Goal: Transaction & Acquisition: Obtain resource

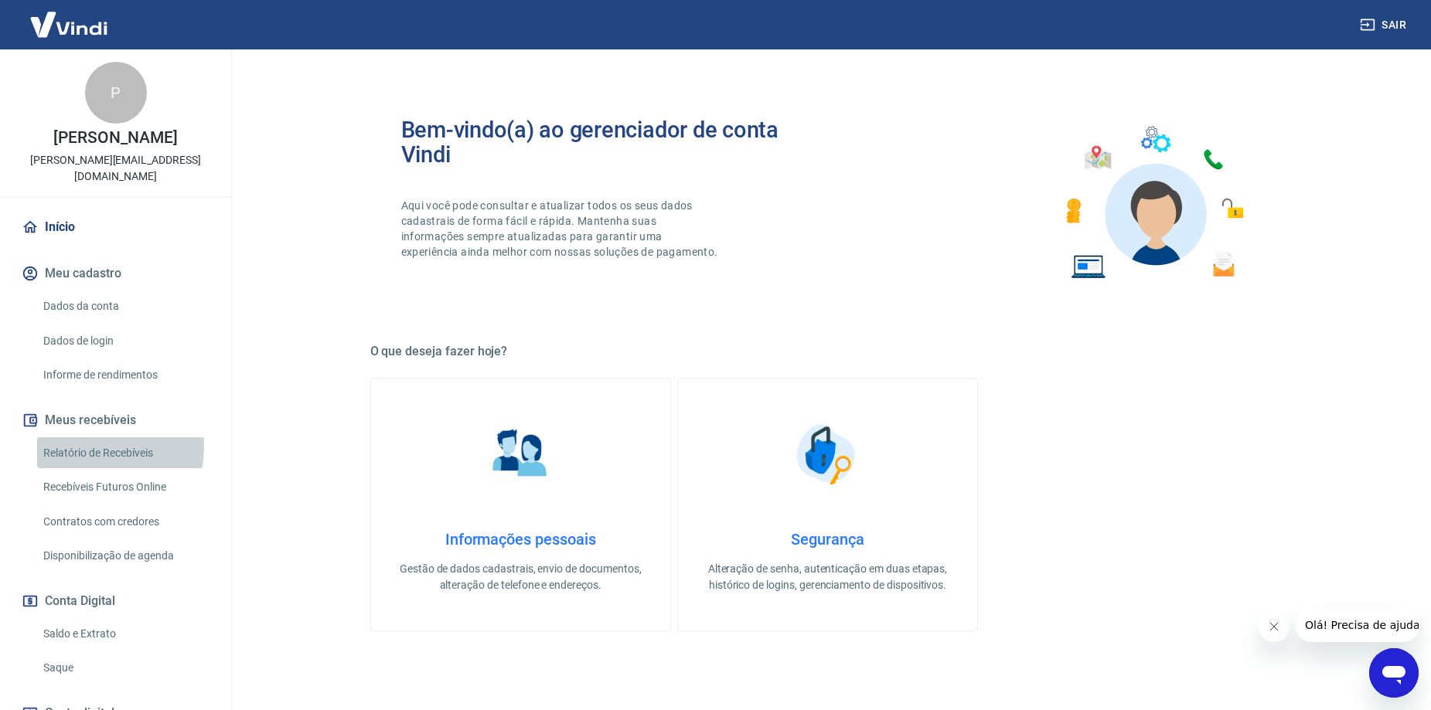
click at [80, 446] on link "Relatório de Recebíveis" at bounding box center [124, 453] width 175 height 32
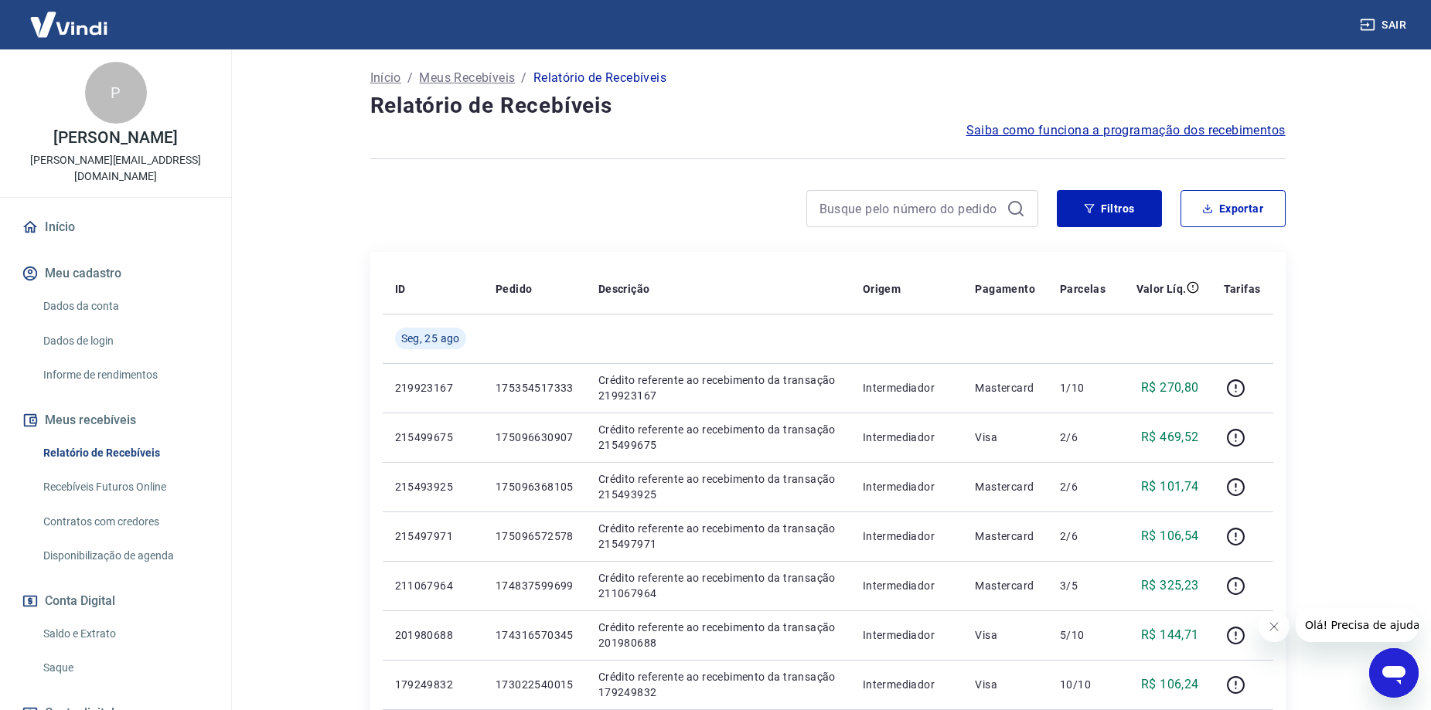
scroll to position [77, 0]
click at [90, 663] on link "Saque" at bounding box center [124, 668] width 175 height 32
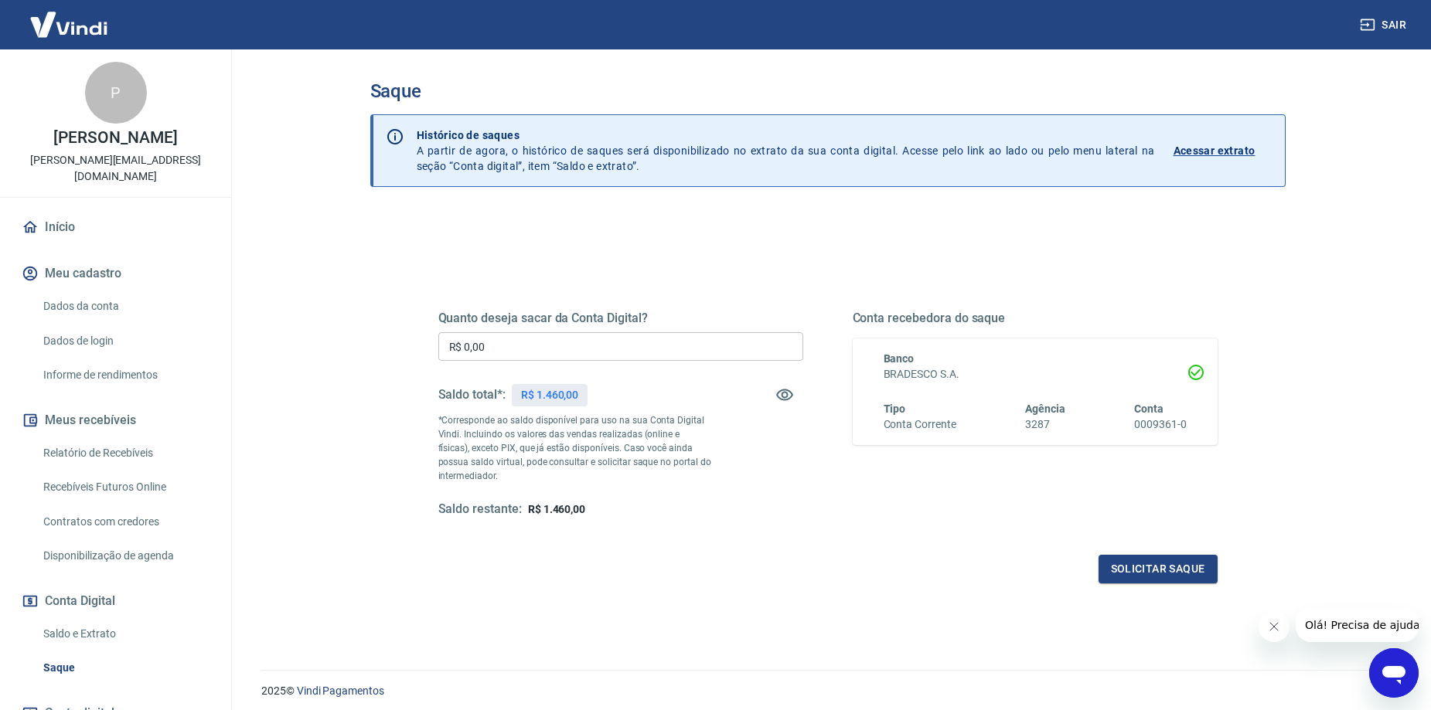
click at [113, 464] on link "Relatório de Recebíveis" at bounding box center [124, 453] width 175 height 32
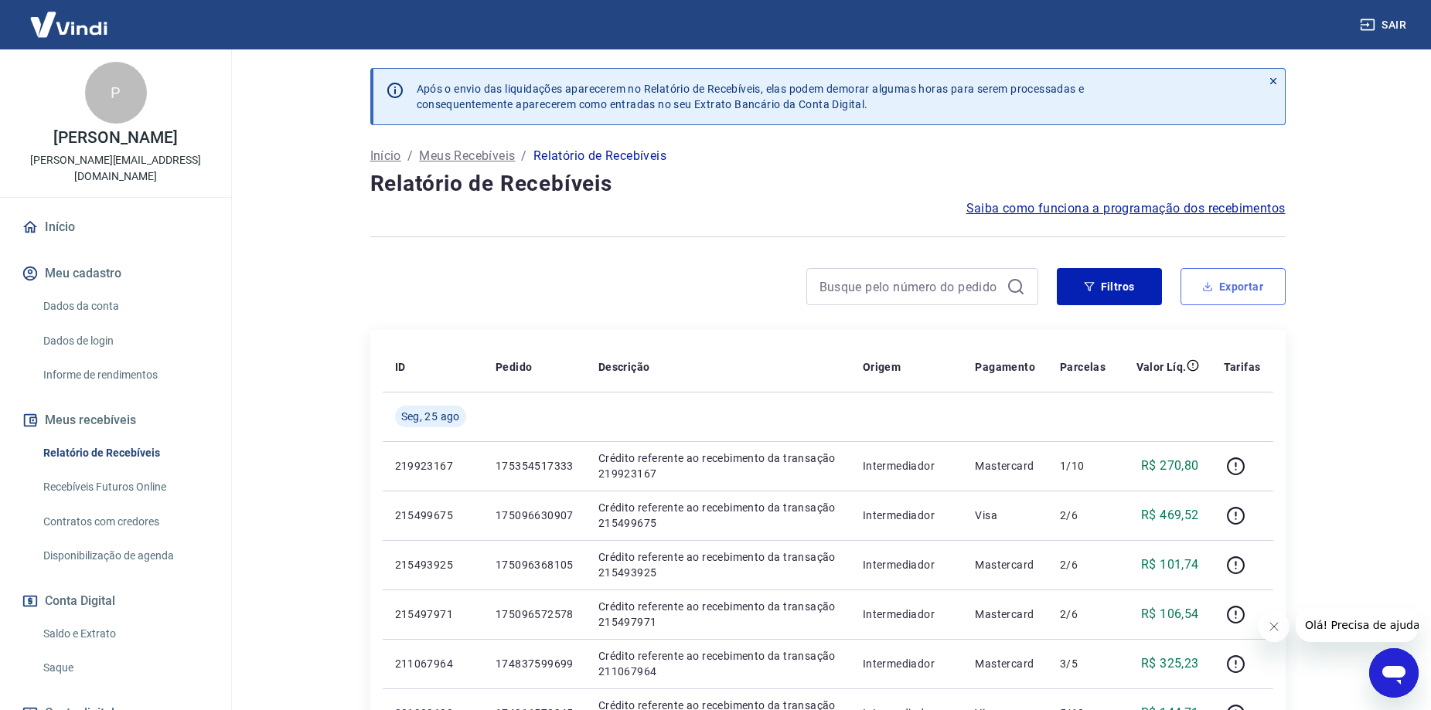
click at [1214, 283] on button "Exportar" at bounding box center [1232, 286] width 105 height 37
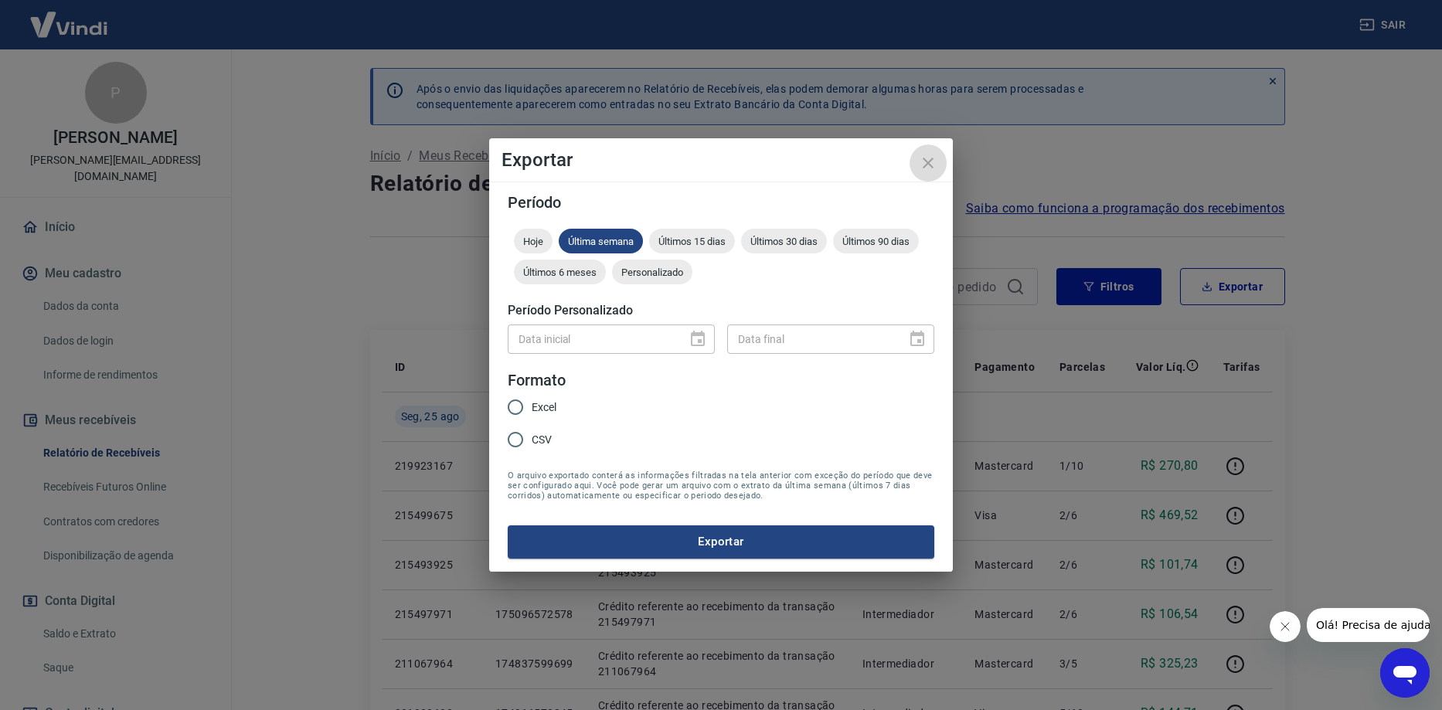
click at [925, 163] on icon "close" at bounding box center [928, 163] width 19 height 19
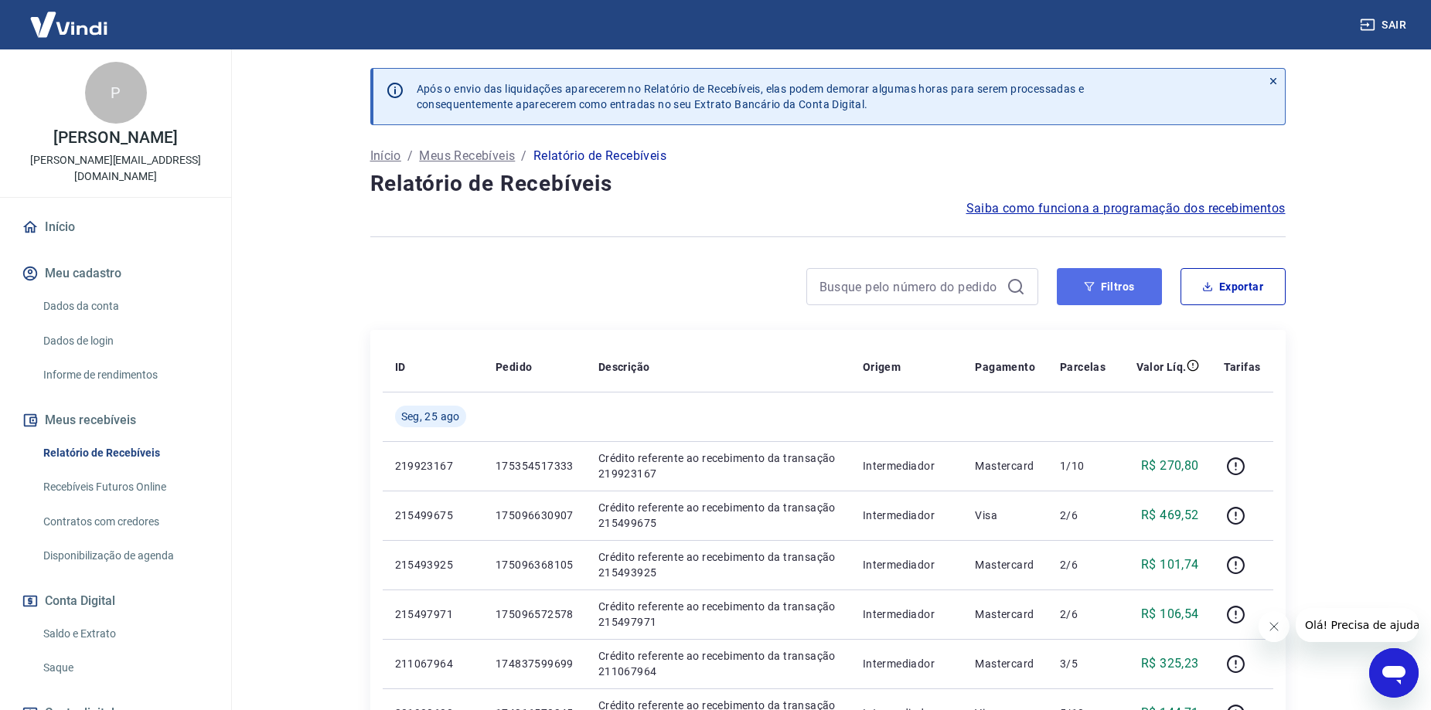
click at [1094, 298] on button "Filtros" at bounding box center [1109, 286] width 105 height 37
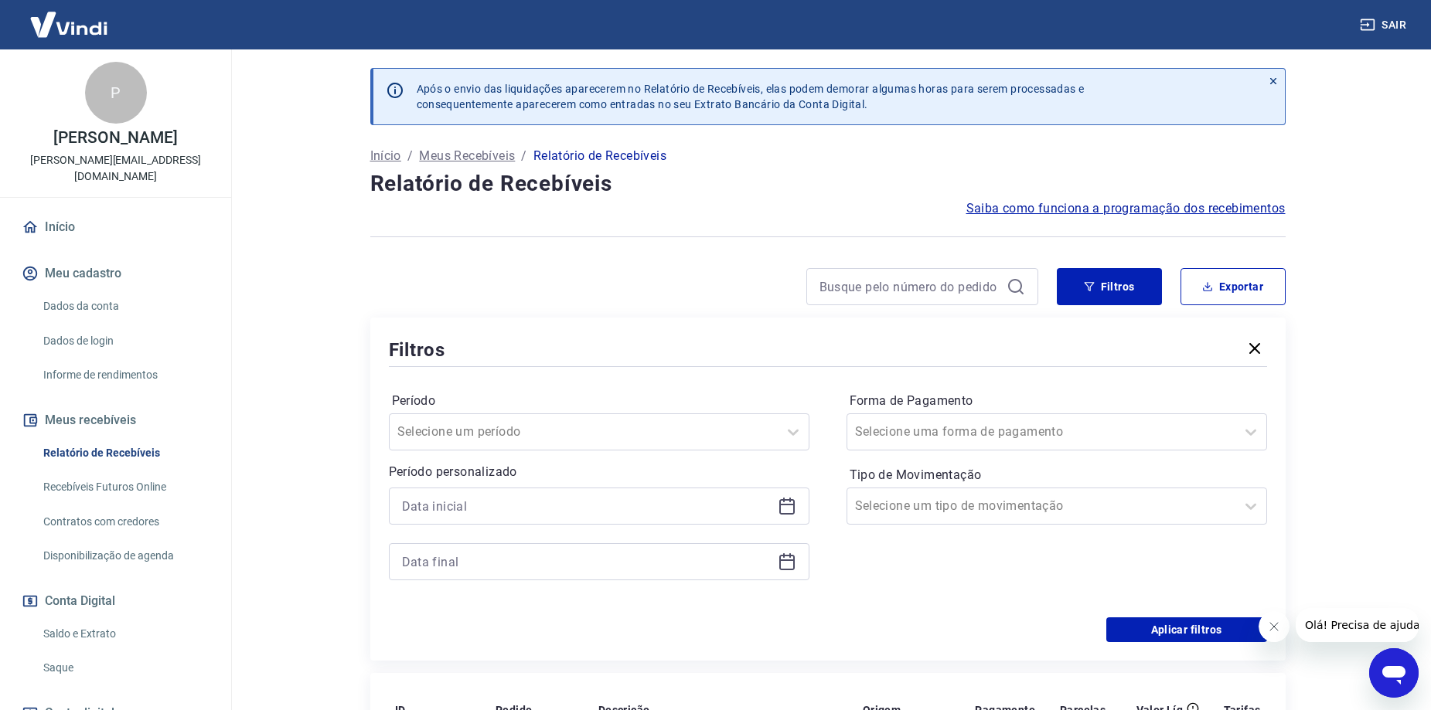
click at [793, 509] on icon at bounding box center [786, 506] width 15 height 15
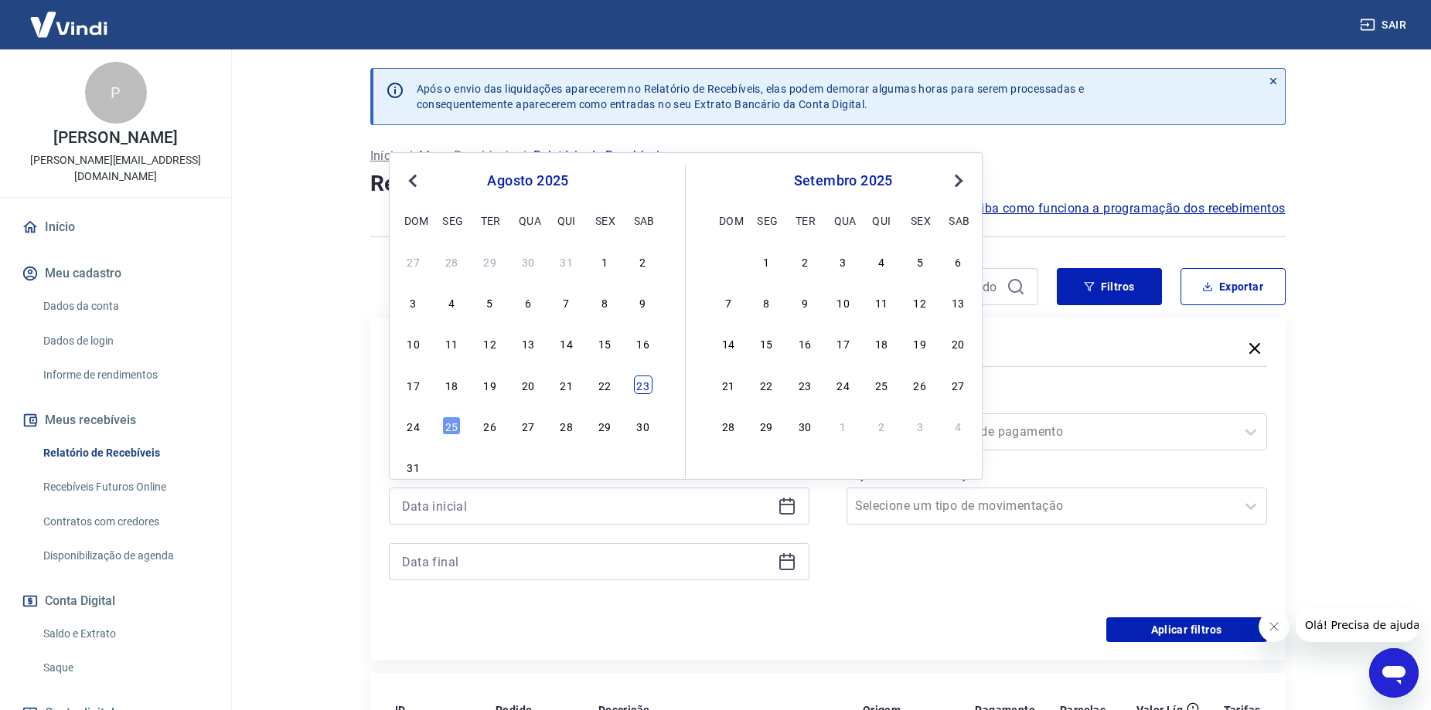
click at [641, 390] on div "23" at bounding box center [643, 385] width 19 height 19
type input "[DATE]"
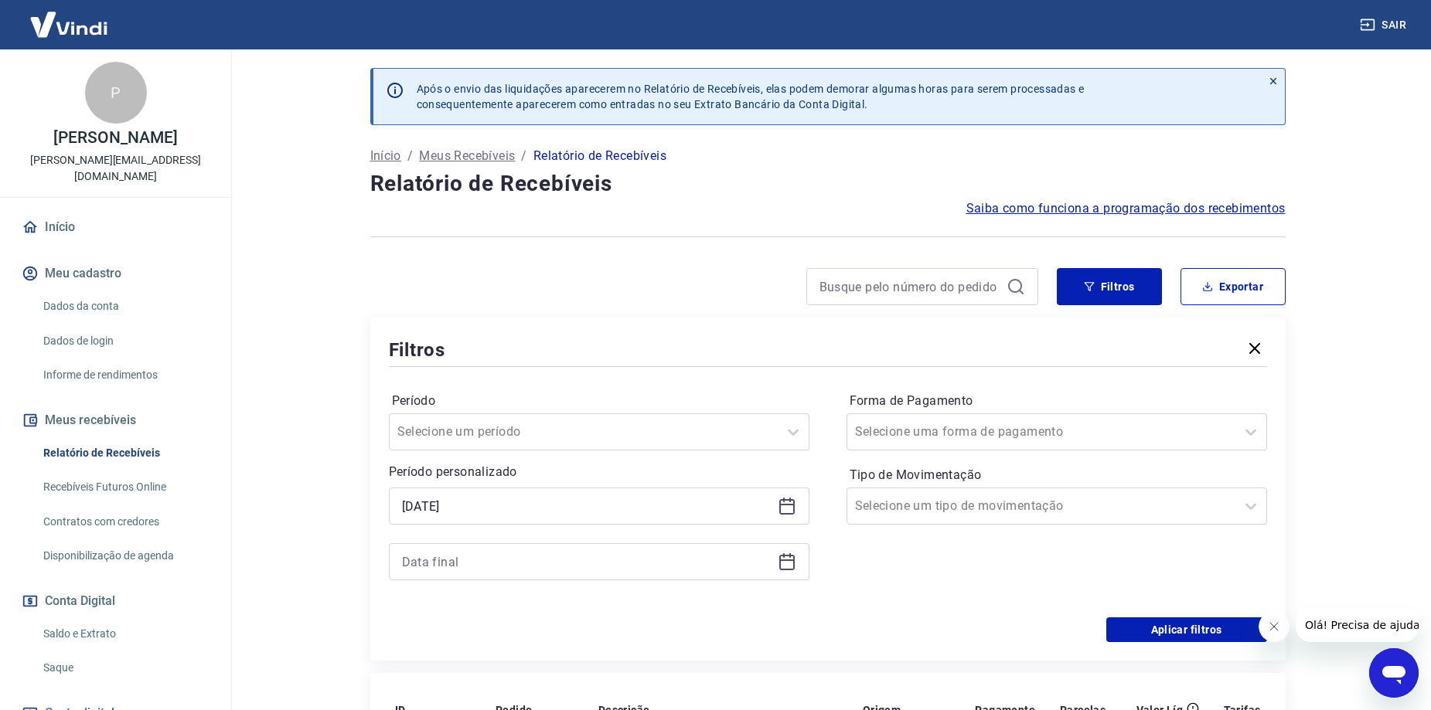
click at [794, 560] on icon at bounding box center [786, 562] width 15 height 15
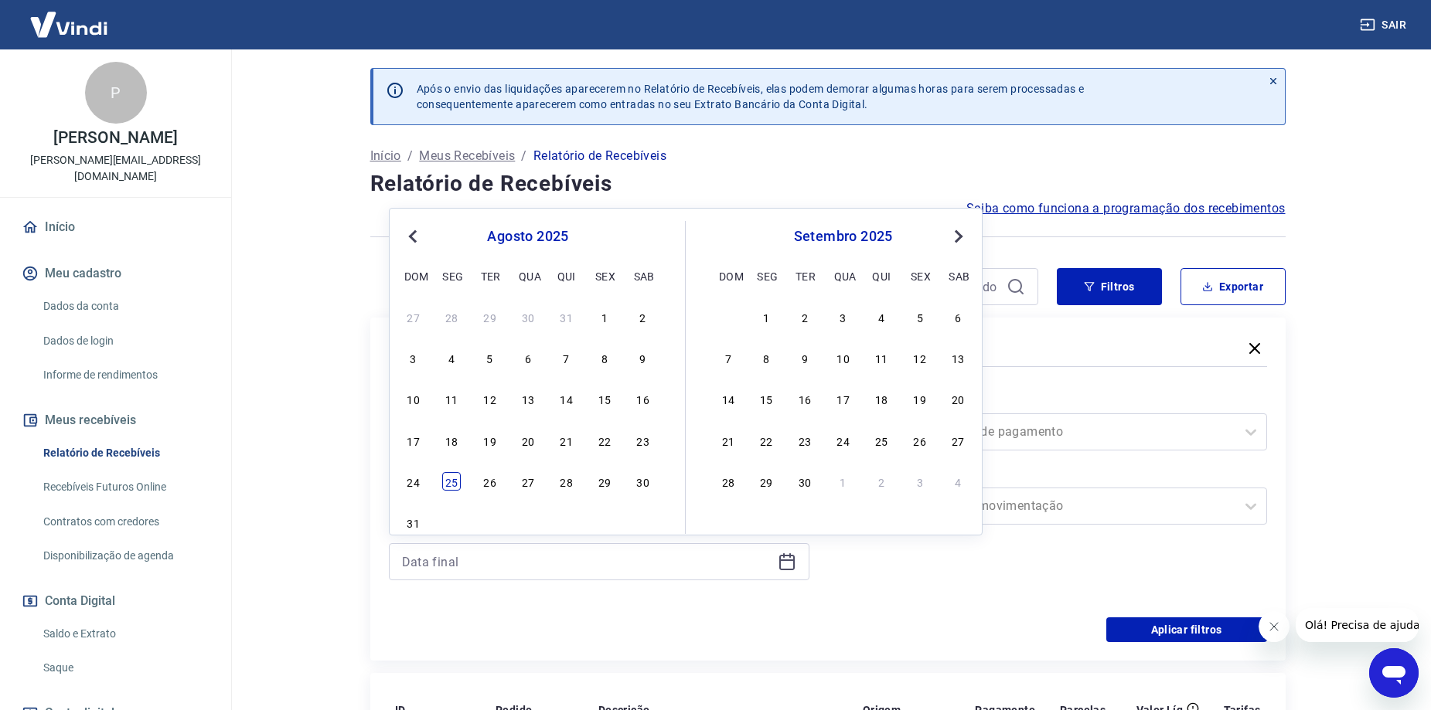
click at [451, 486] on div "25" at bounding box center [451, 481] width 19 height 19
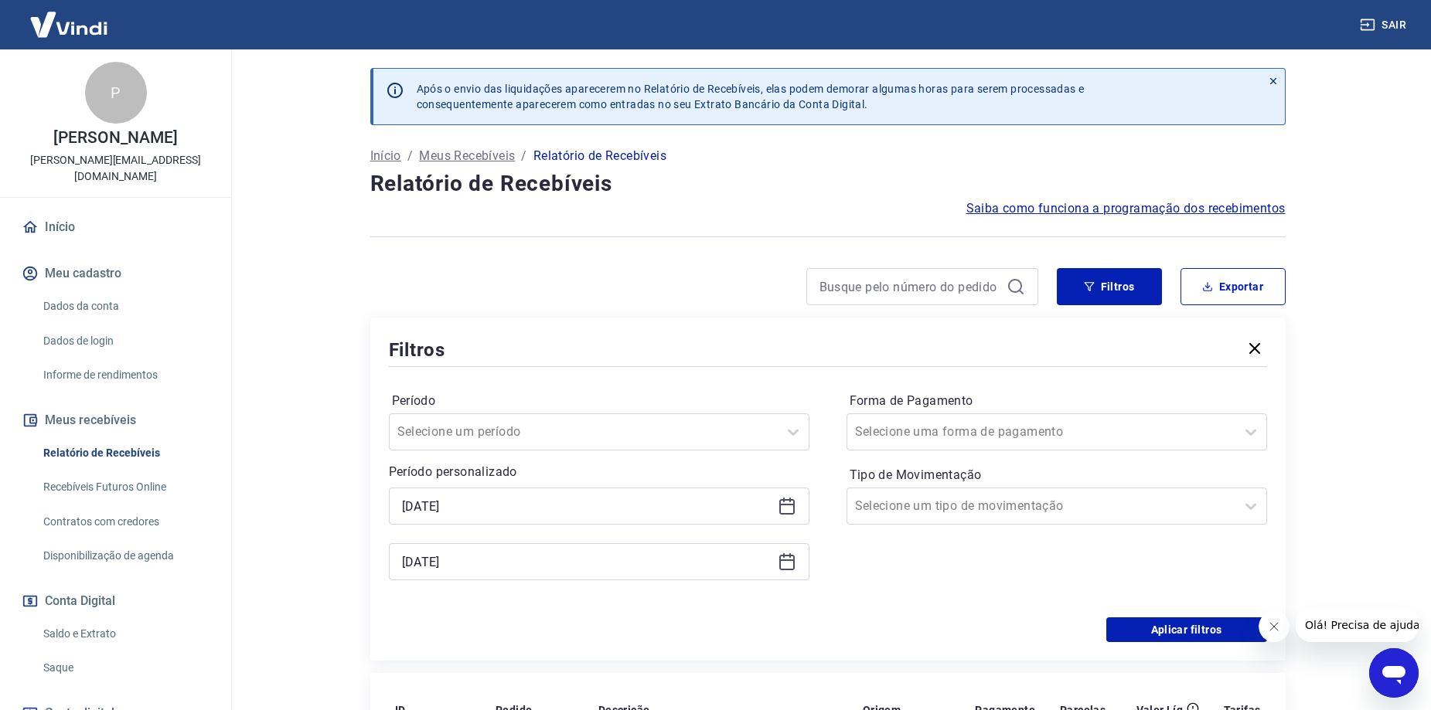
type input "[DATE]"
click at [1234, 291] on button "Exportar" at bounding box center [1232, 286] width 105 height 37
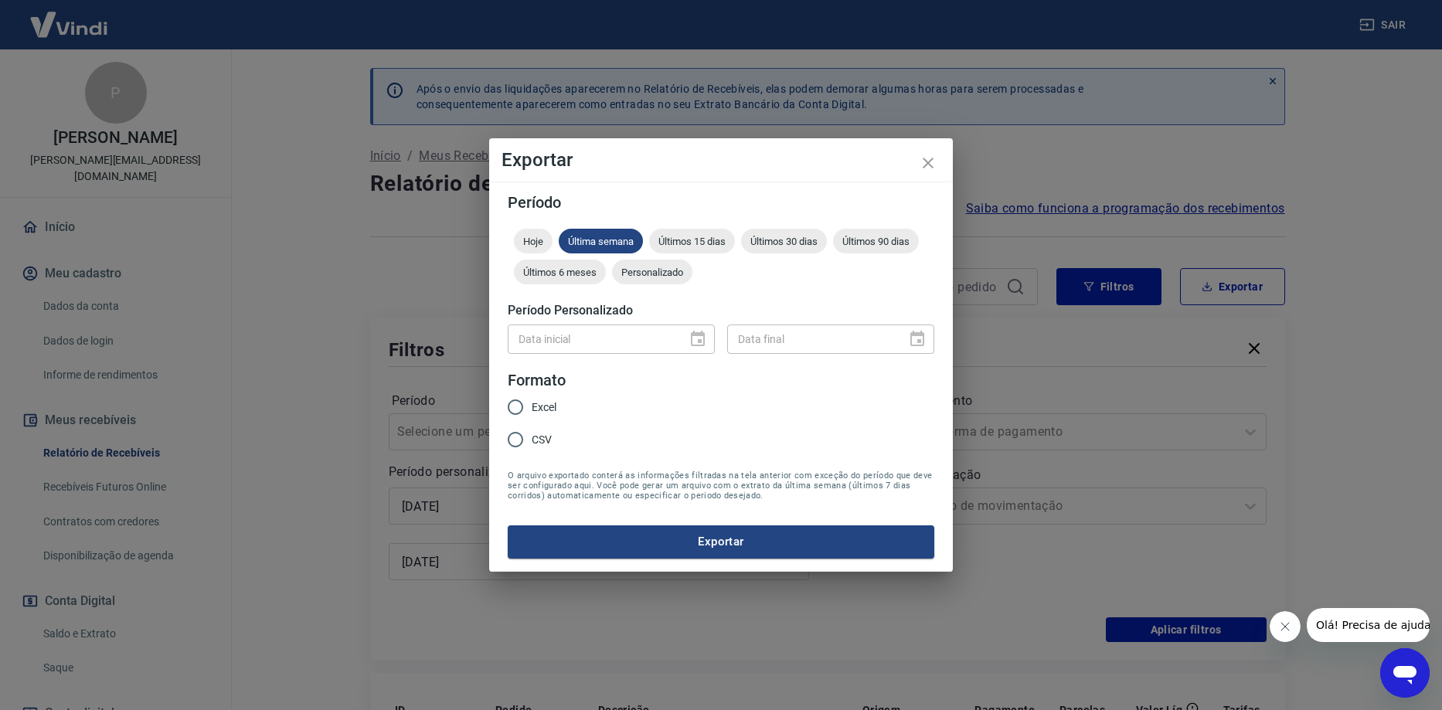
click at [524, 408] on input "Excel" at bounding box center [515, 407] width 32 height 32
radio input "true"
click at [611, 562] on div "Período Hoje Última semana Últimos 15 dias Últimos 30 dias Últimos 90 dias Últi…" at bounding box center [721, 377] width 464 height 390
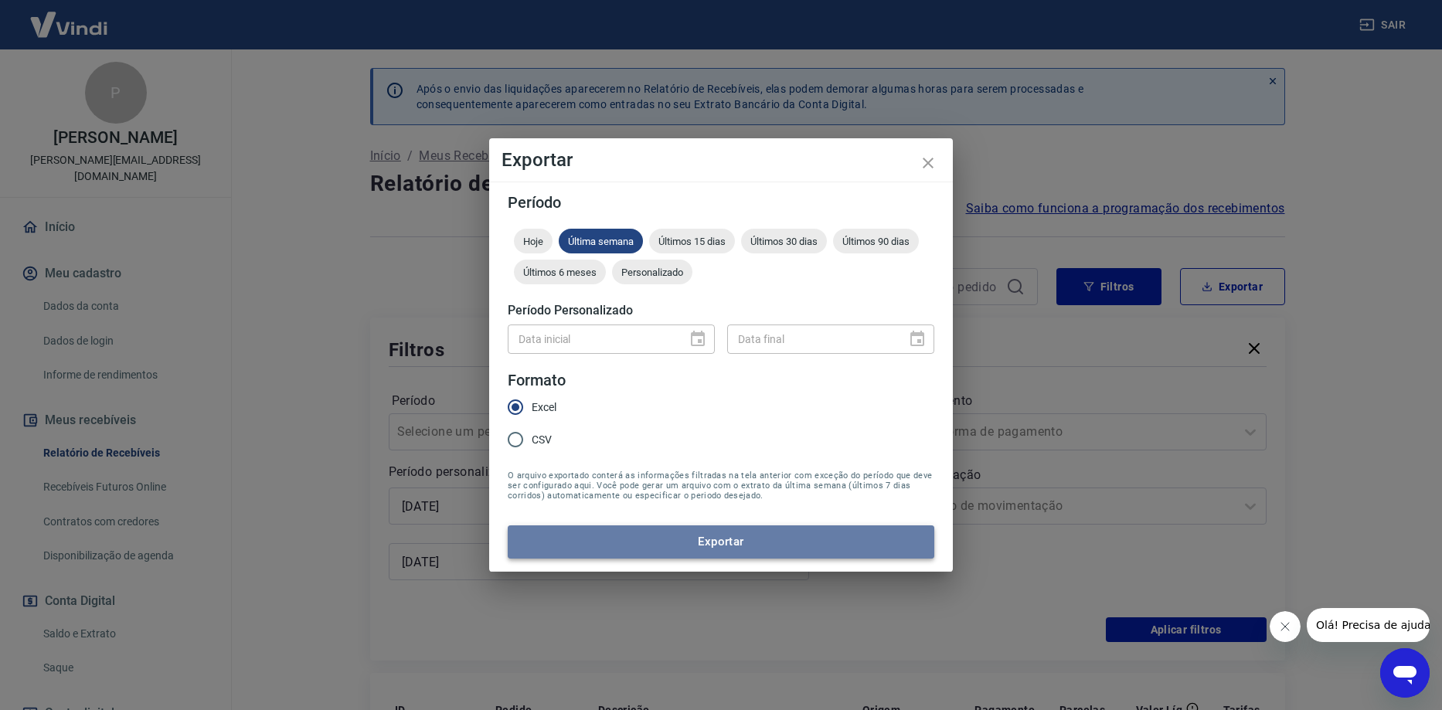
click at [607, 557] on button "Exportar" at bounding box center [721, 542] width 427 height 32
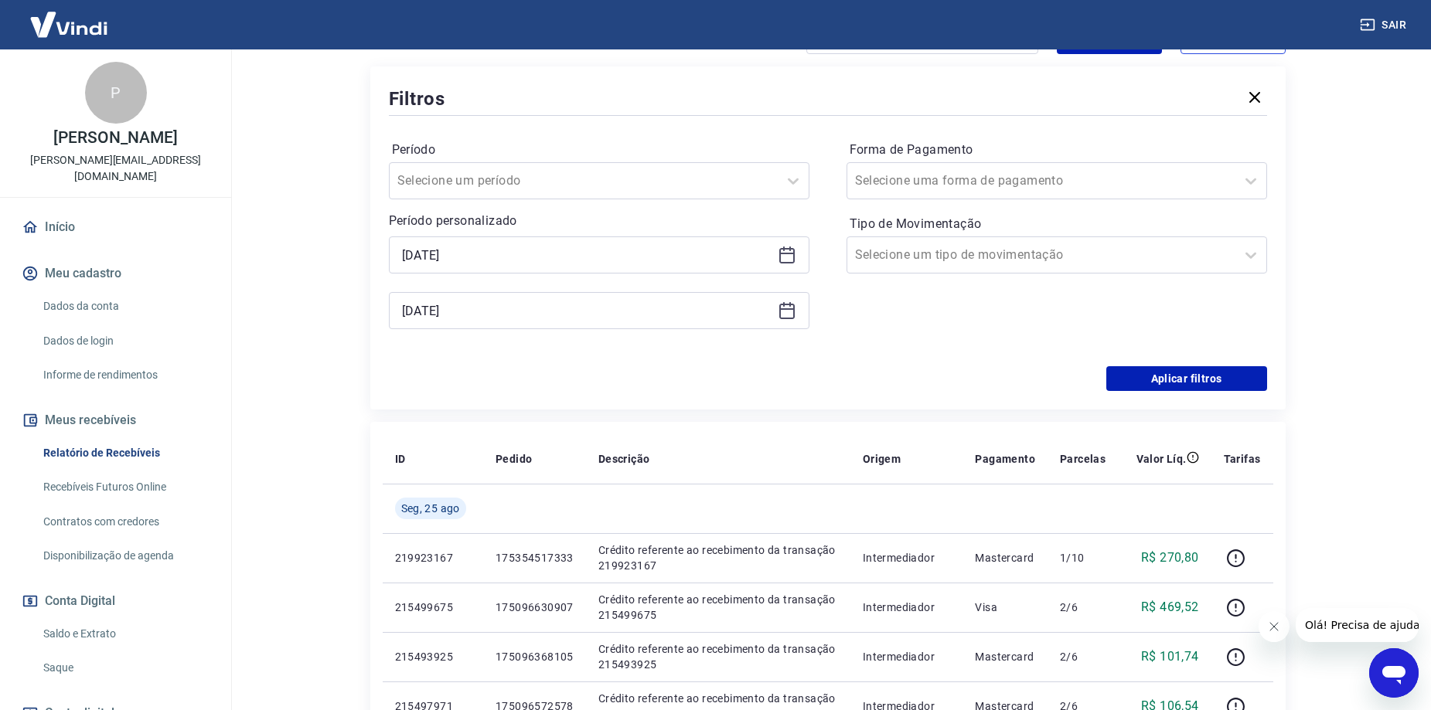
scroll to position [230, 0]
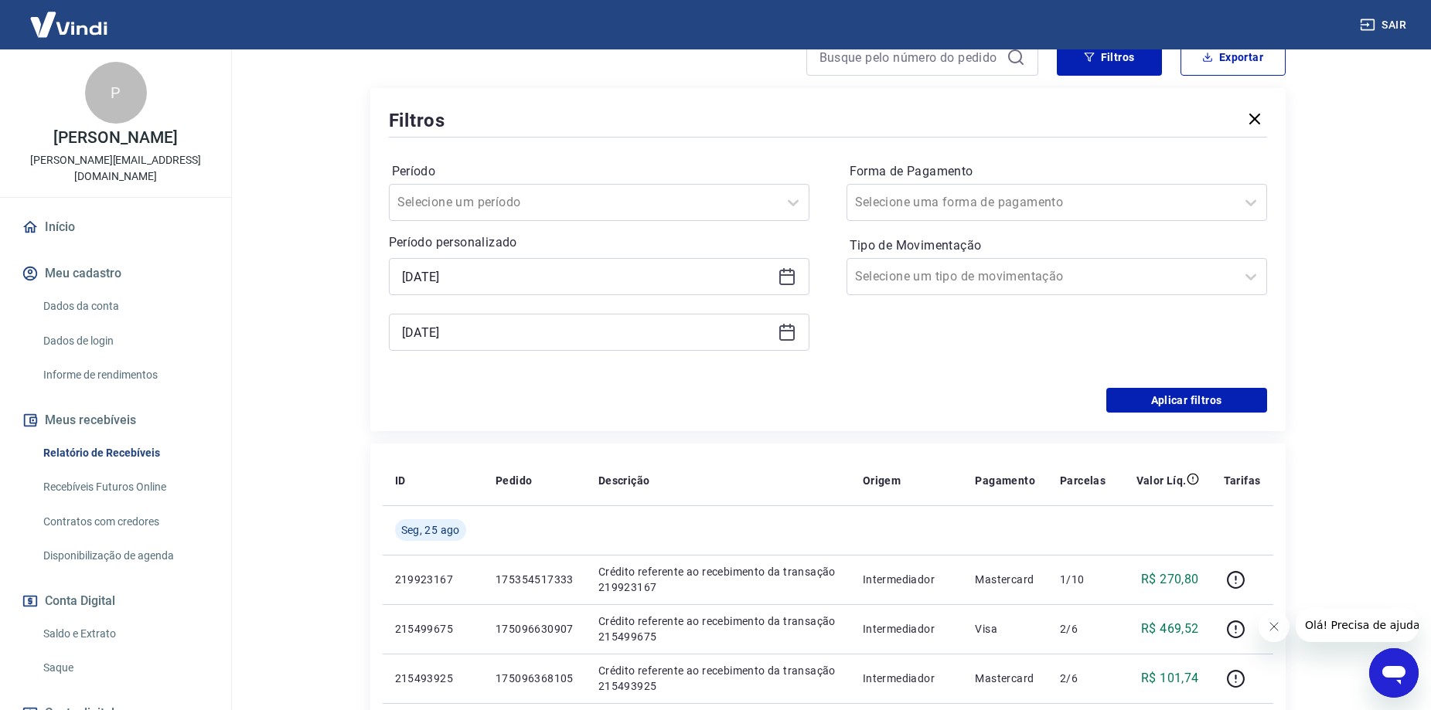
click at [787, 273] on icon at bounding box center [787, 276] width 19 height 19
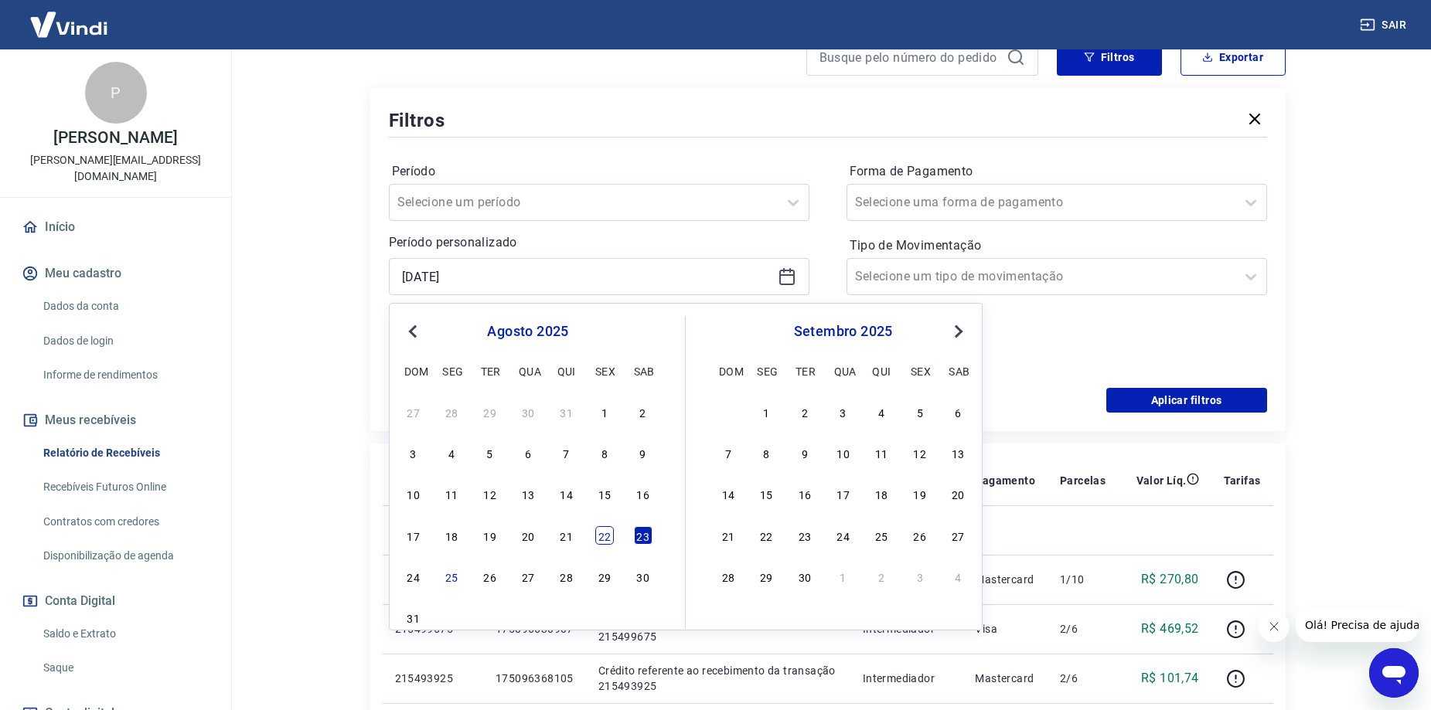
click at [602, 534] on div "22" at bounding box center [604, 535] width 19 height 19
type input "[DATE]"
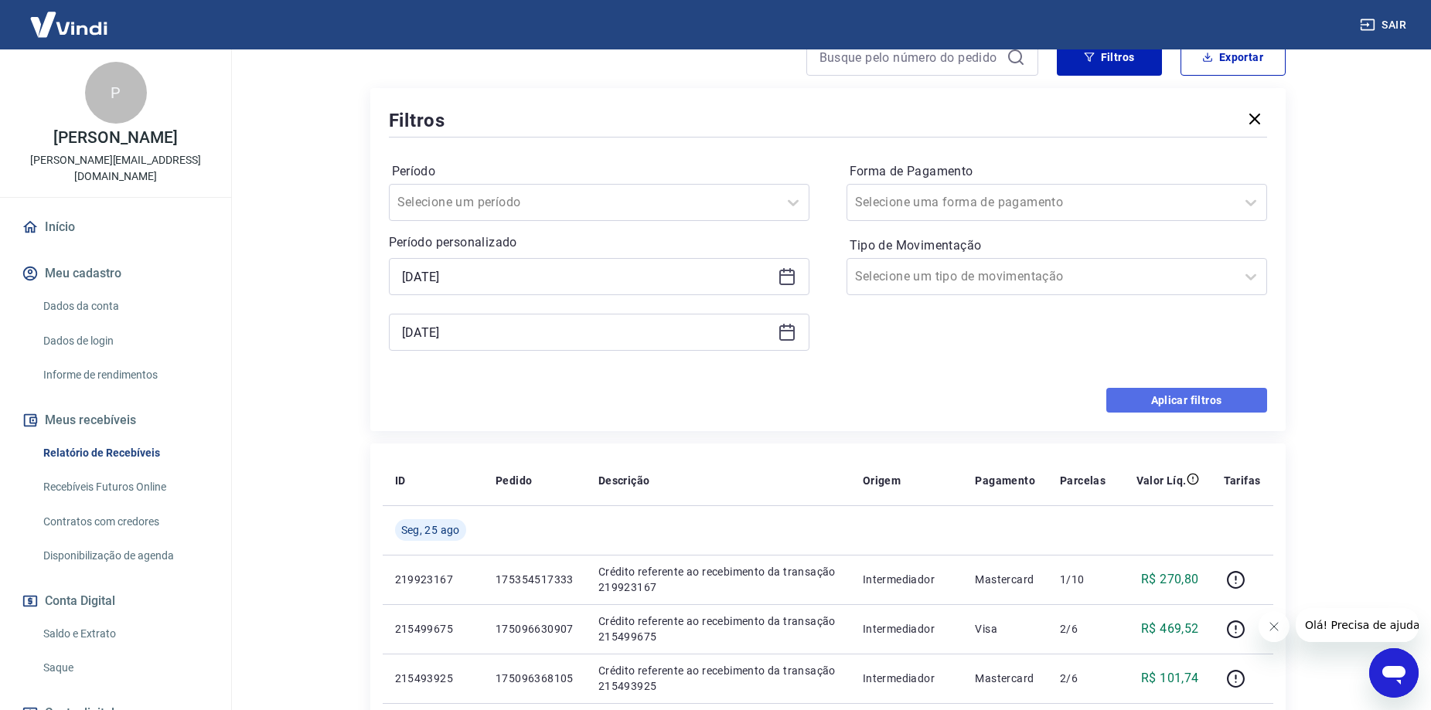
click at [1159, 403] on button "Aplicar filtros" at bounding box center [1186, 400] width 161 height 25
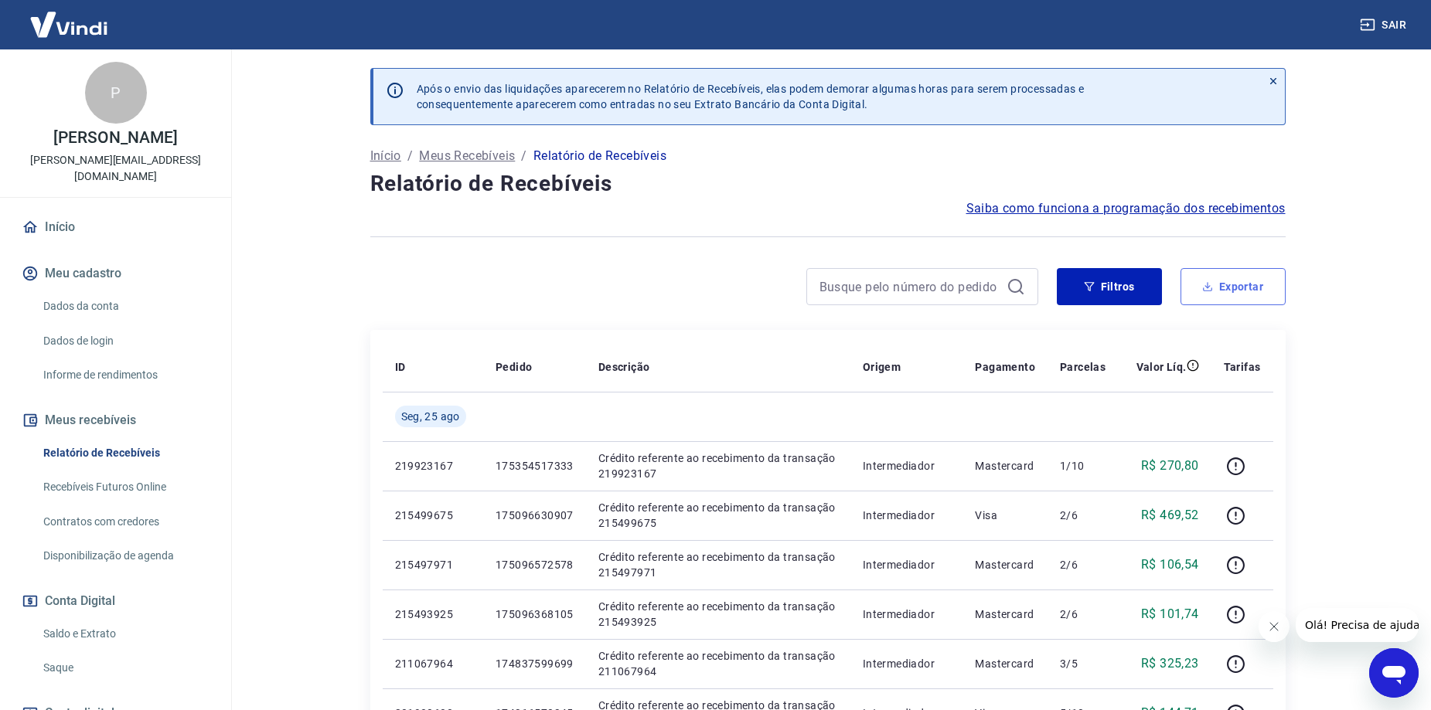
click at [1264, 281] on button "Exportar" at bounding box center [1232, 286] width 105 height 37
type input "[DATE]"
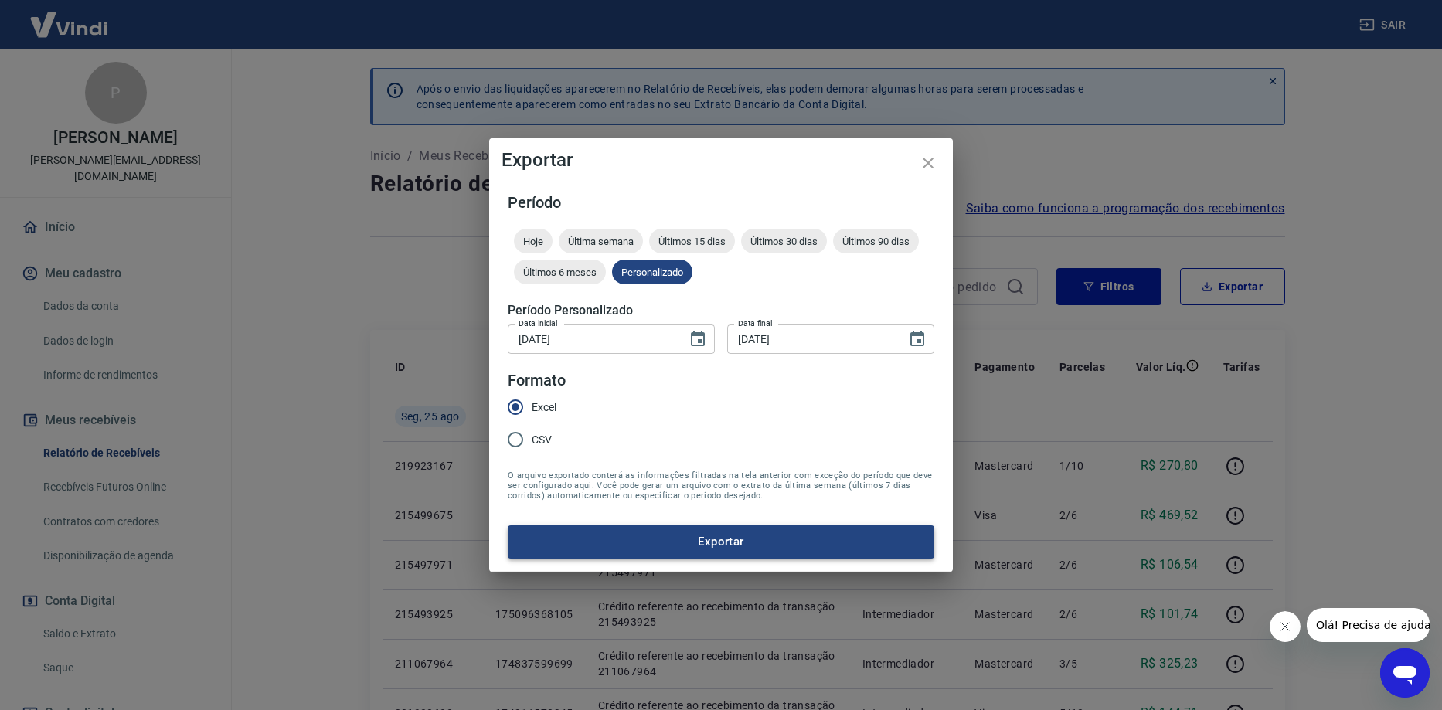
click at [632, 539] on button "Exportar" at bounding box center [721, 542] width 427 height 32
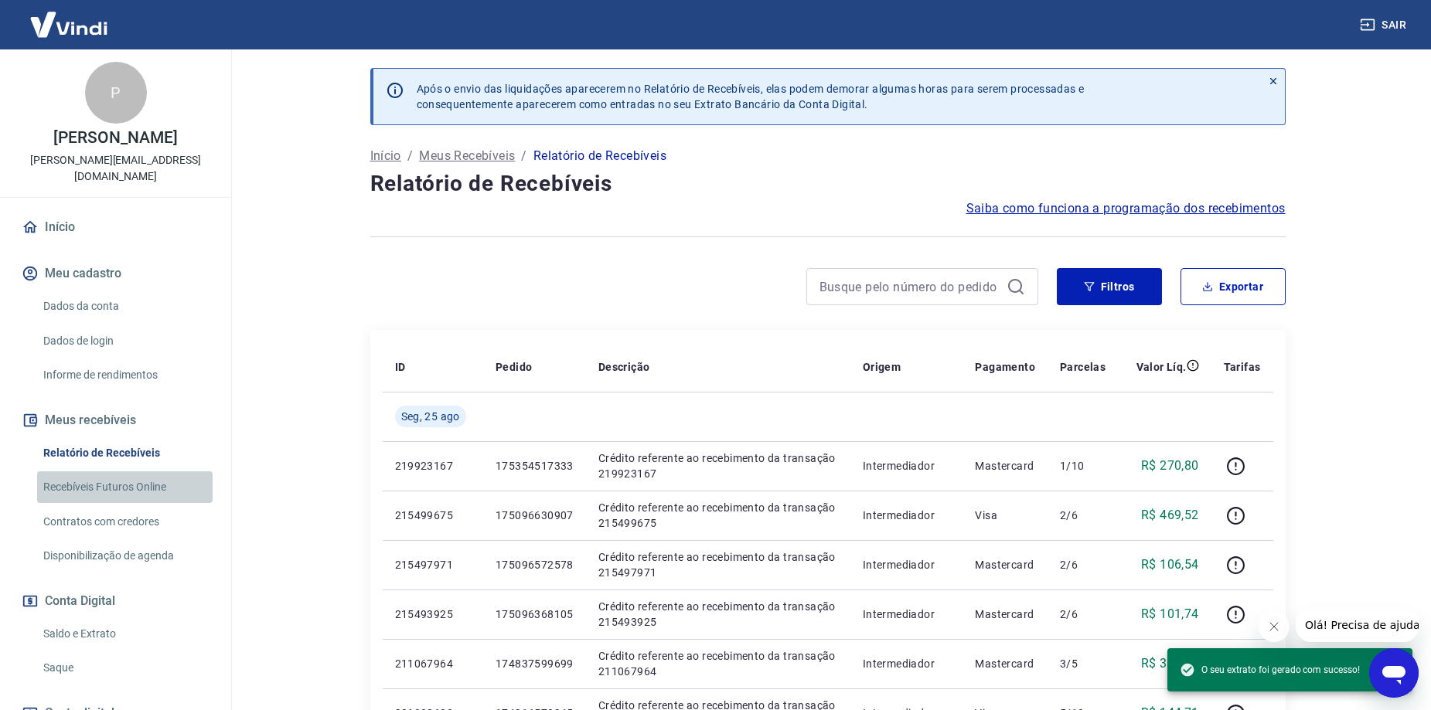
click at [145, 489] on link "Recebíveis Futuros Online" at bounding box center [124, 488] width 175 height 32
